Goal: Task Accomplishment & Management: Manage account settings

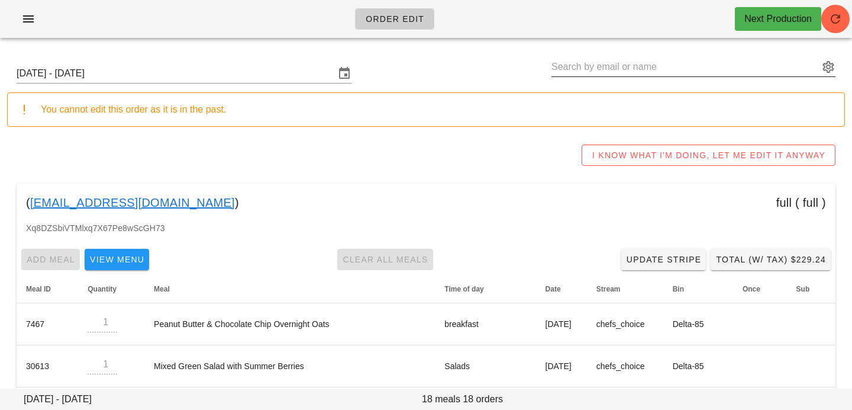
click at [739, 69] on input "text" at bounding box center [686, 66] width 268 height 19
paste input "jswhowell@gmail.com"
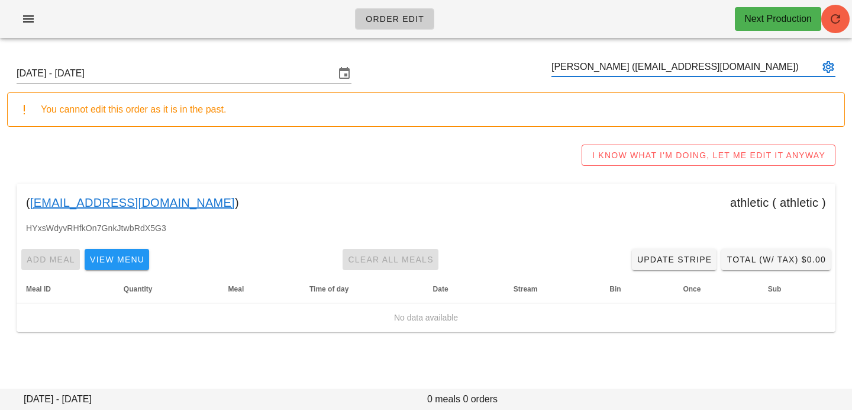
type input "[PERSON_NAME] ([EMAIL_ADDRESS][DOMAIN_NAME])"
click at [828, 27] on button "button" at bounding box center [836, 19] width 28 height 28
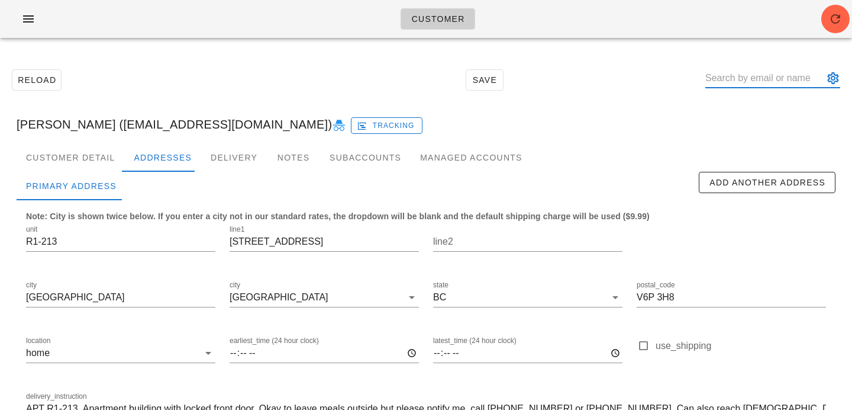
click at [802, 78] on input "text" at bounding box center [765, 78] width 118 height 19
paste input "jswhowell@gmail.com"
type input "jswhowell@gmail.com"
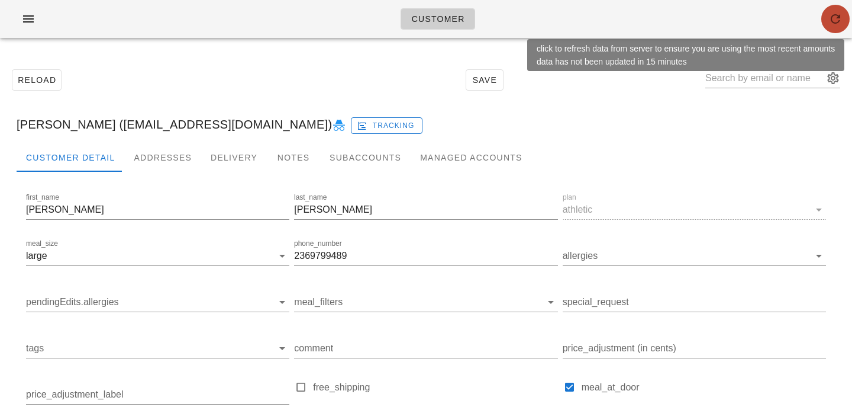
click at [845, 17] on span "button" at bounding box center [836, 19] width 28 height 14
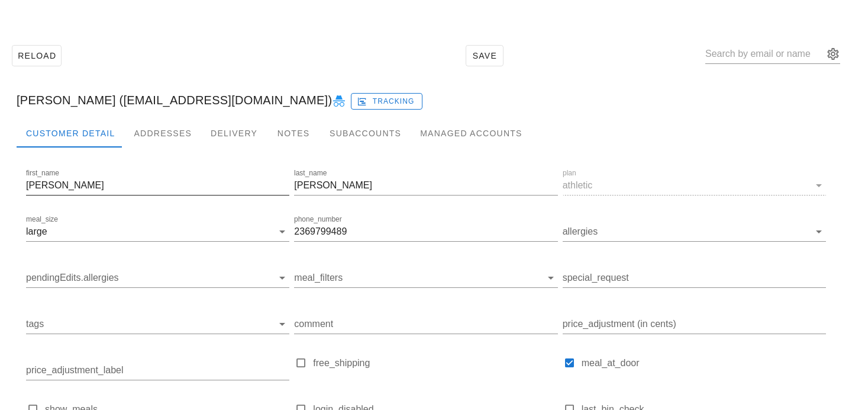
scroll to position [27, 0]
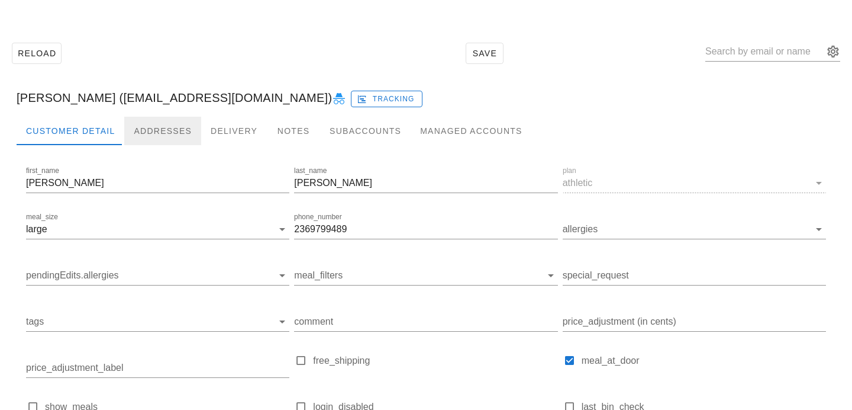
click at [161, 123] on div "Addresses" at bounding box center [162, 131] width 77 height 28
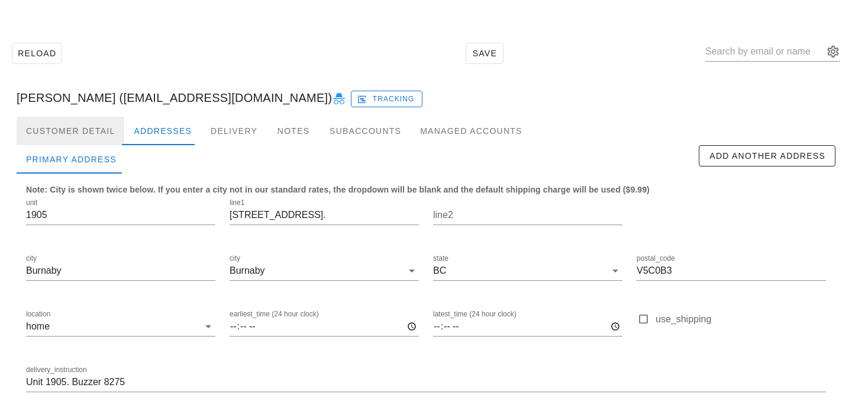
click at [89, 132] on div "Customer Detail" at bounding box center [71, 131] width 108 height 28
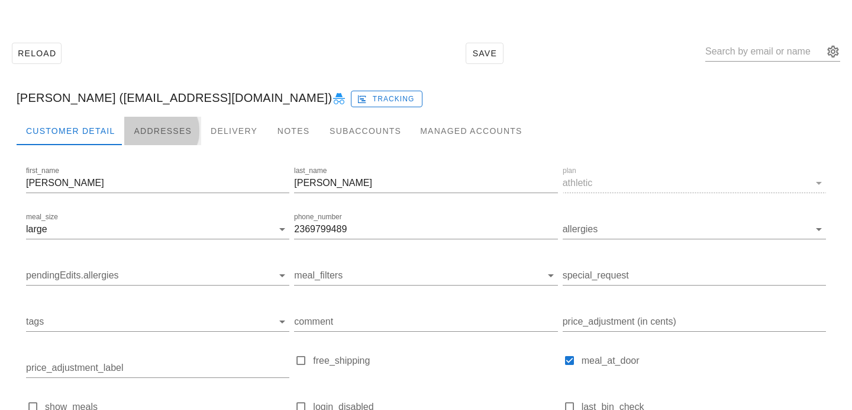
click at [152, 129] on div "Addresses" at bounding box center [162, 131] width 77 height 28
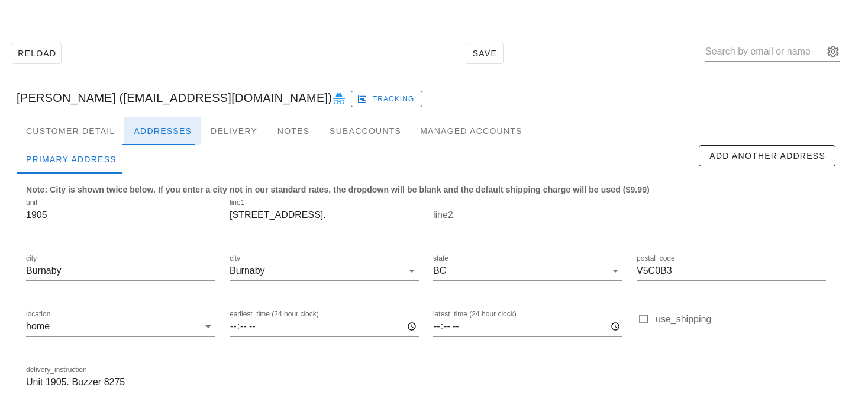
scroll to position [78, 0]
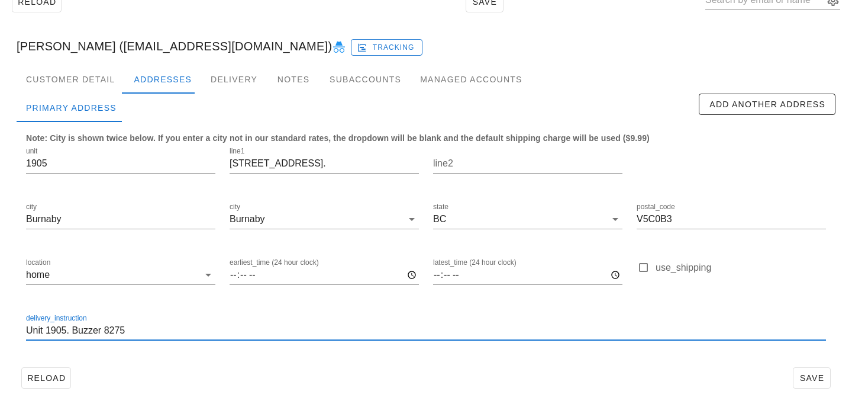
click at [163, 339] on input "Unit 1905. Buzzer 8275" at bounding box center [426, 330] width 800 height 19
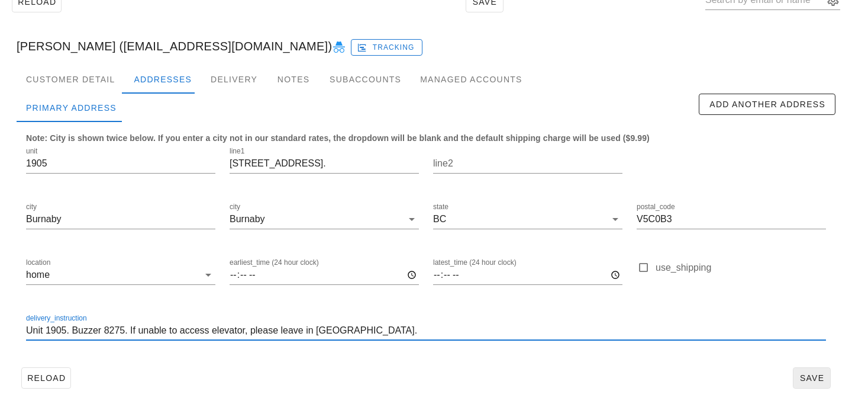
type input "Unit 1905. Buzzer 8275. If unable to access elevator, please leave in [GEOGRAPH…"
click at [814, 377] on span "Save" at bounding box center [812, 377] width 27 height 9
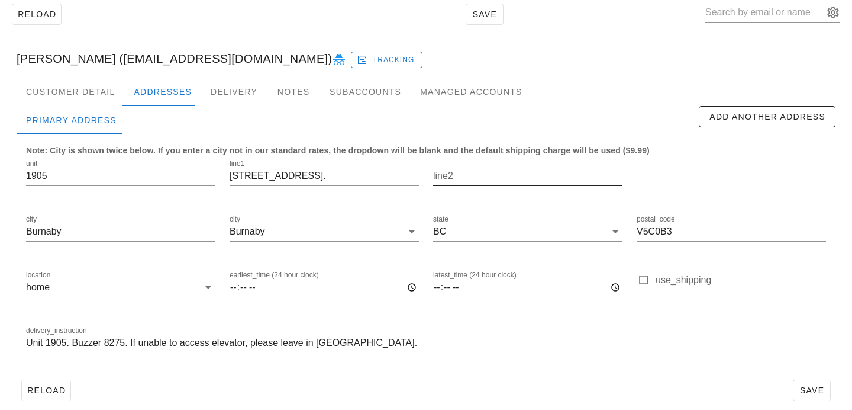
scroll to position [78, 0]
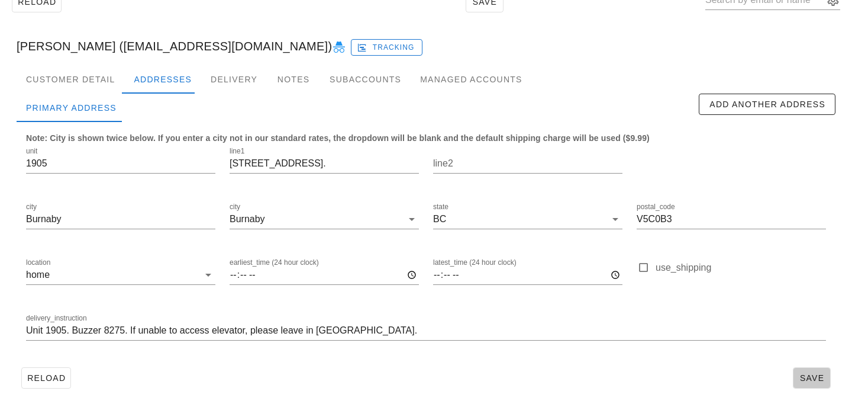
click at [800, 382] on span "Save" at bounding box center [812, 377] width 27 height 9
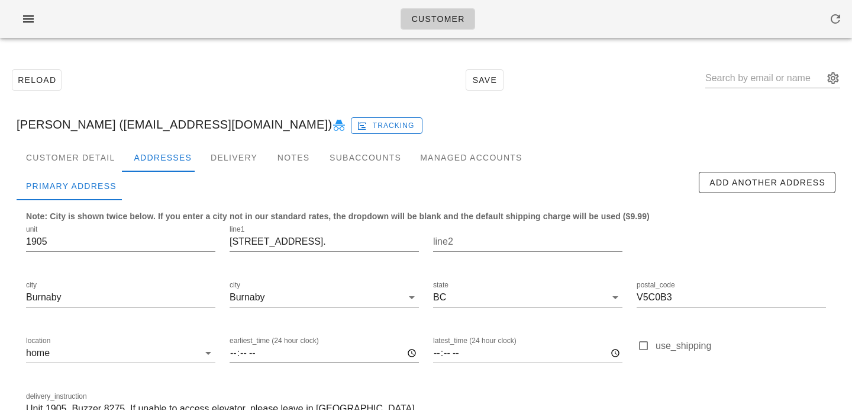
scroll to position [78, 0]
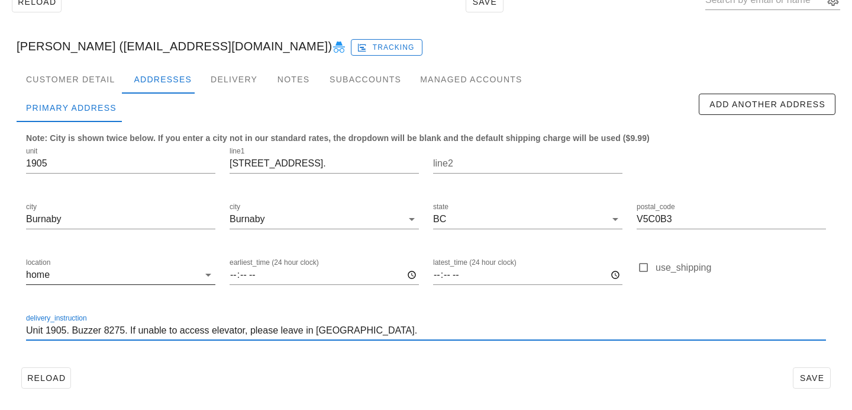
drag, startPoint x: 359, startPoint y: 332, endPoint x: 152, endPoint y: 269, distance: 217.1
click at [152, 269] on div "unit 1905 line1 [STREET_ADDRESS]. line2 city [GEOGRAPHIC_DATA] [GEOGRAPHIC_DATA…" at bounding box center [426, 248] width 815 height 223
